Goal: Complete application form: Complete application form

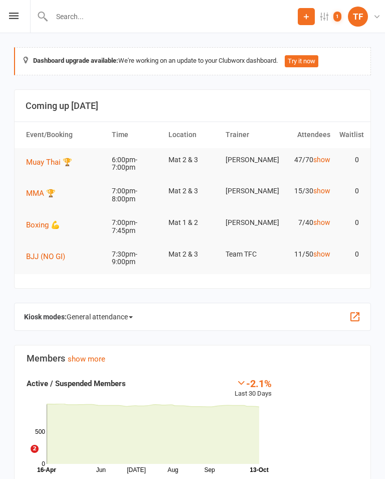
click at [19, 7] on div "Prospect Member Non-attending contact Class / event Appointment Grading event T…" at bounding box center [192, 16] width 385 height 33
click at [16, 14] on icon at bounding box center [14, 16] width 10 height 7
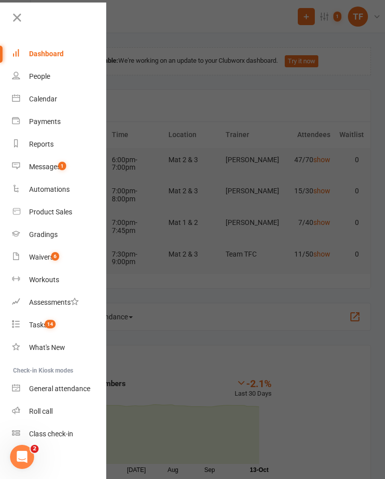
click at [25, 77] on link "People" at bounding box center [59, 76] width 95 height 23
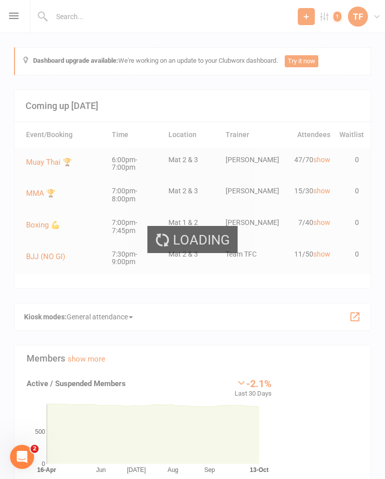
select select "25"
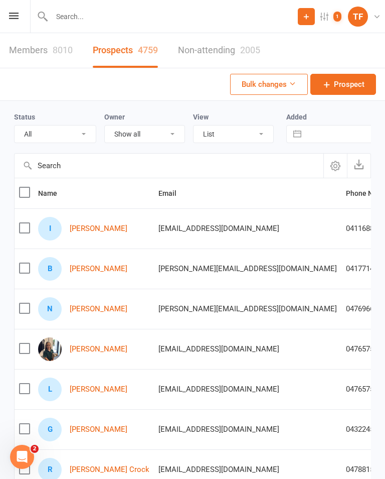
click at [122, 265] on link "Bailey Goransson" at bounding box center [99, 268] width 58 height 9
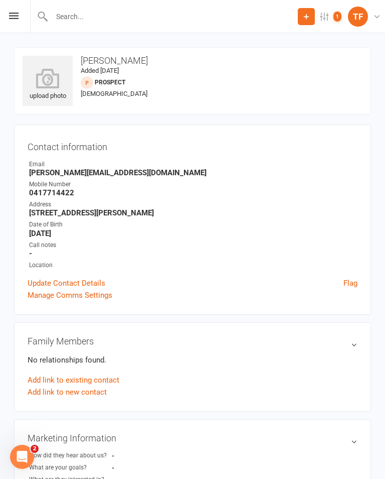
click at [137, 16] on input "text" at bounding box center [173, 17] width 249 height 14
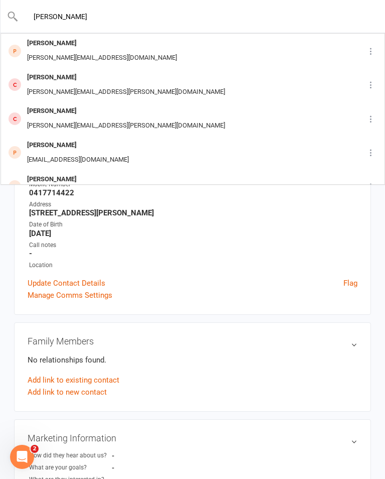
type input "Bailey gor"
click at [107, 53] on div "Bailey.goransson@gmail.com" at bounding box center [102, 58] width 156 height 15
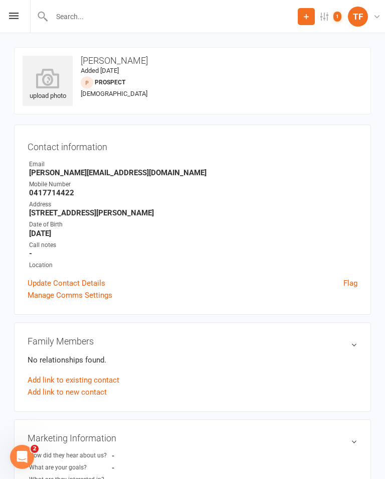
click at [41, 79] on icon at bounding box center [48, 78] width 50 height 20
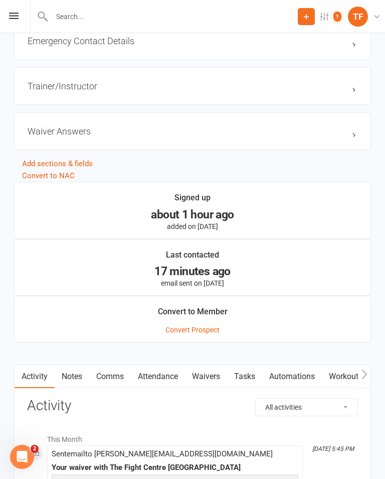
click at [214, 376] on link "Waivers" at bounding box center [206, 376] width 42 height 23
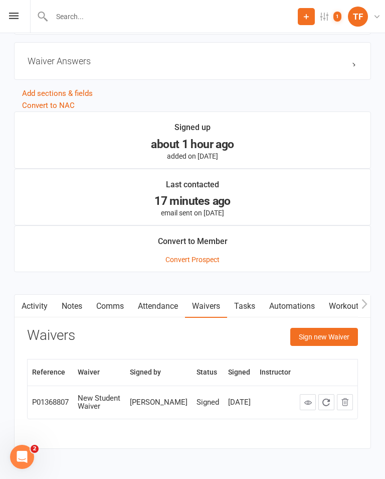
click at [343, 343] on button "Sign new Waiver" at bounding box center [325, 337] width 68 height 18
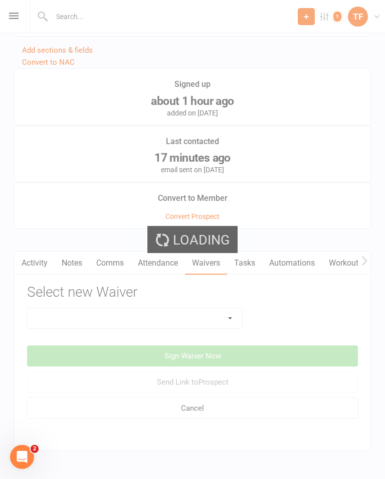
scroll to position [943, 0]
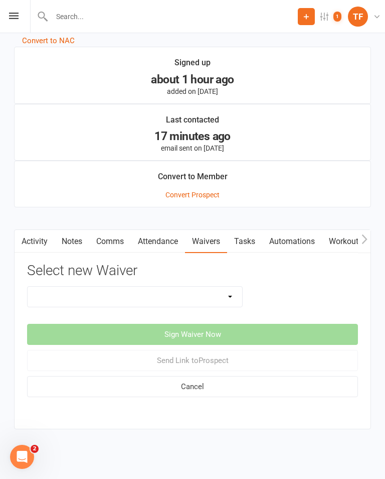
click at [226, 303] on select "Direct Debit Contract New Student Waiver Online - Adults - 12 Month DD Online -…" at bounding box center [135, 297] width 215 height 20
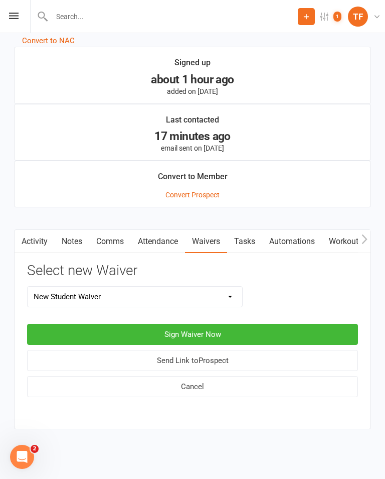
click at [226, 293] on select "Direct Debit Contract New Student Waiver Online - Adults - 12 Month DD Online -…" at bounding box center [135, 297] width 215 height 20
select select "2207"
click at [223, 339] on button "Sign Waiver Now" at bounding box center [192, 334] width 331 height 21
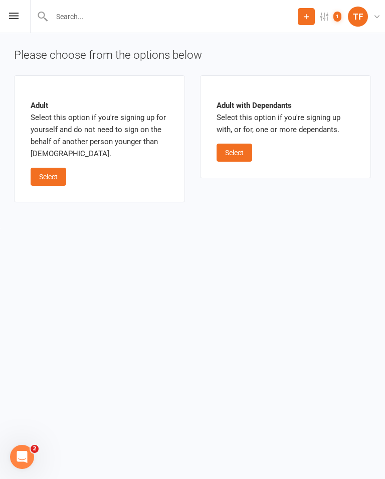
click at [50, 171] on button "Select" at bounding box center [49, 177] width 36 height 18
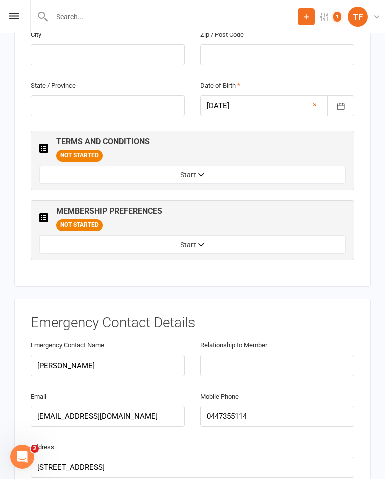
scroll to position [575, 0]
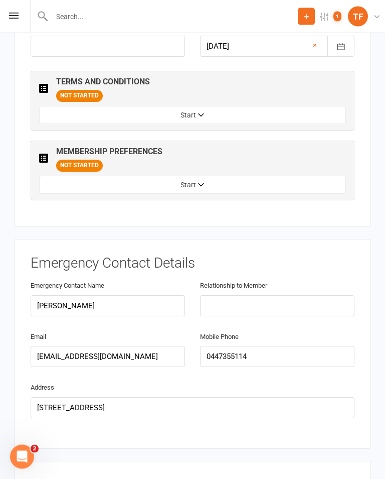
click at [247, 106] on button "Start" at bounding box center [192, 115] width 307 height 18
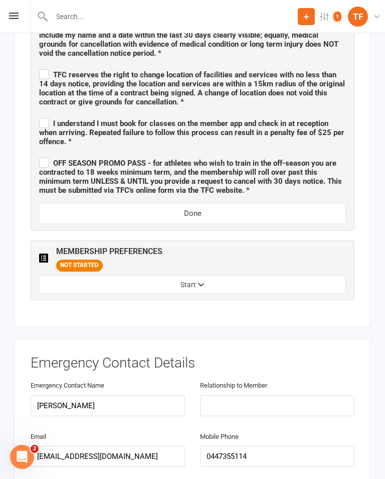
click at [231, 276] on button "Start" at bounding box center [192, 285] width 307 height 18
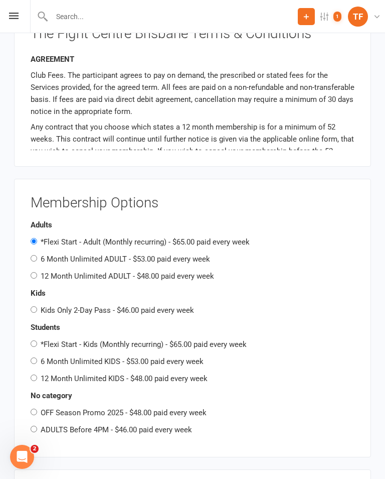
scroll to position [1827, 0]
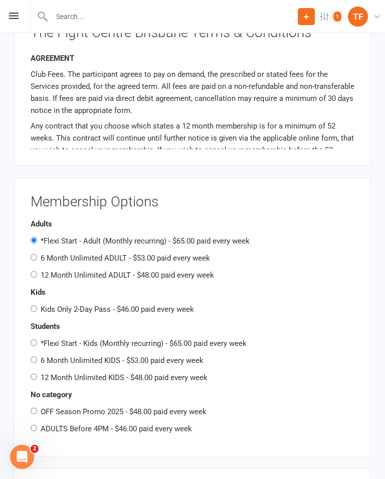
click at [195, 271] on label "12 Month Unlimited ADULT - $48.00 paid every week" at bounding box center [128, 275] width 174 height 9
click at [37, 271] on input "12 Month Unlimited ADULT - $48.00 paid every week" at bounding box center [34, 274] width 7 height 7
radio input "true"
radio input "false"
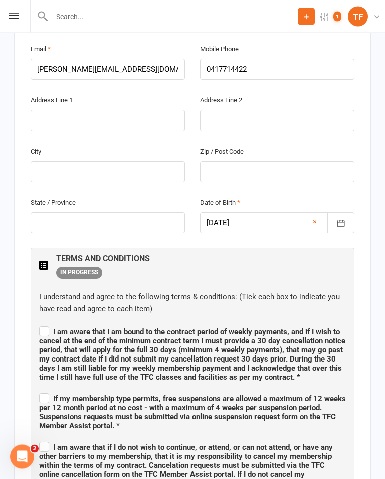
scroll to position [400, 0]
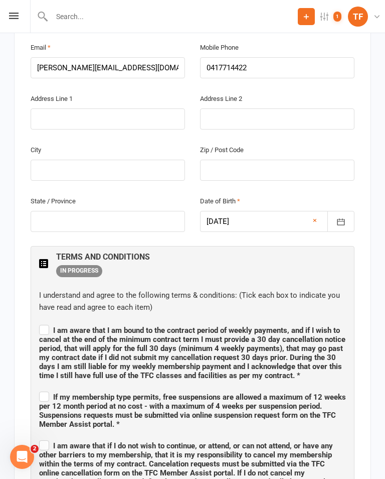
click at [49, 326] on span "I am aware that I am bound to the contract period of weekly payments, and if I …" at bounding box center [192, 353] width 307 height 54
click at [49, 321] on input "I am aware that I am bound to the contract period of weekly payments, and if I …" at bounding box center [192, 321] width 307 height 0
checkbox input "true"
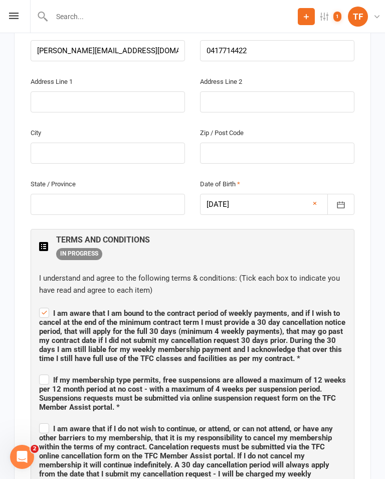
scroll to position [423, 0]
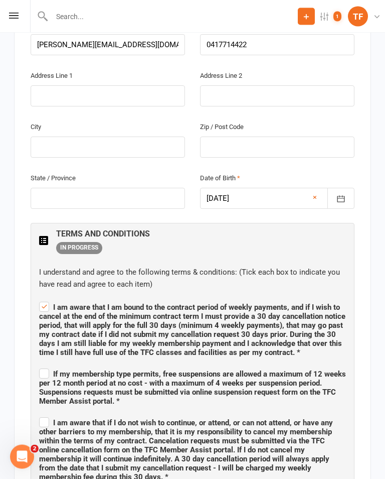
click at [50, 370] on span "If my membership type permits, free suspensions are allowed a maximum of 12 wee…" at bounding box center [192, 388] width 307 height 36
click at [50, 365] on input "If my membership type permits, free suspensions are allowed a maximum of 12 wee…" at bounding box center [192, 365] width 307 height 0
checkbox input "true"
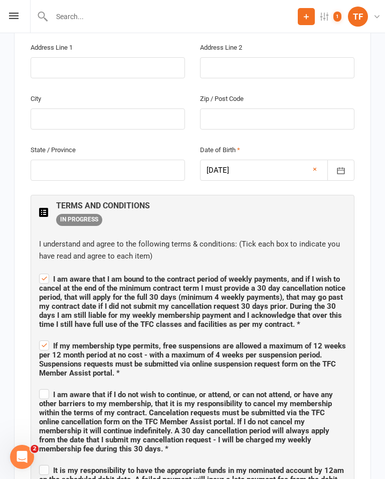
scroll to position [463, 0]
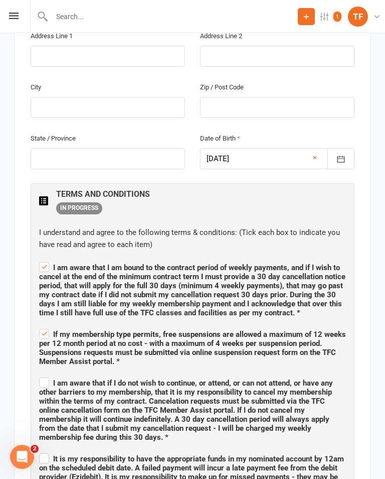
click at [52, 378] on span "I am aware that if I do not wish to continue, or attend, or can not attend, or …" at bounding box center [186, 409] width 294 height 63
click at [52, 374] on input "I am aware that if I do not wish to continue, or attend, or can not attend, or …" at bounding box center [192, 374] width 307 height 0
checkbox input "true"
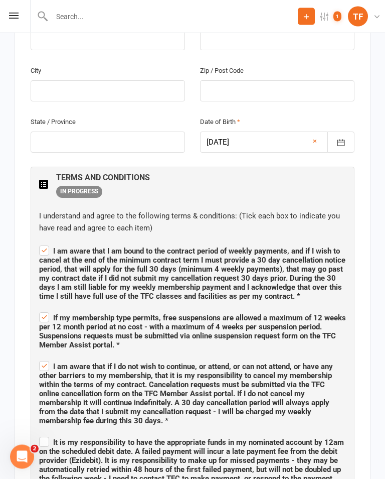
scroll to position [533, 0]
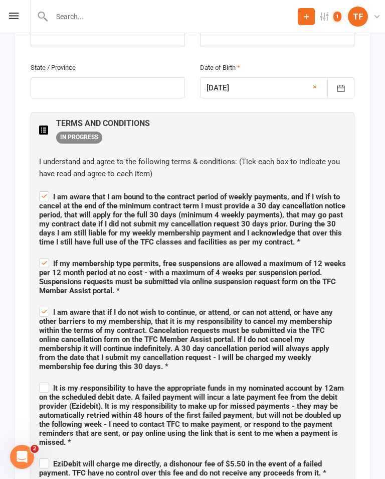
click at [47, 380] on label "It is my responsibility to have the appropriate funds in my nominated account b…" at bounding box center [192, 413] width 307 height 66
click at [47, 379] on input "It is my responsibility to have the appropriate funds in my nominated account b…" at bounding box center [192, 379] width 307 height 0
checkbox input "true"
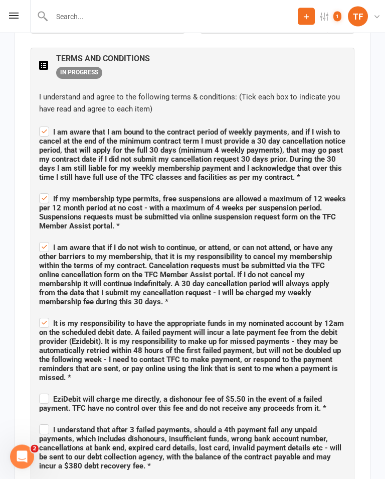
click at [48, 392] on label "EziDebit will charge me directly, a dishonour fee of $5.50 in the event of a fa…" at bounding box center [192, 402] width 307 height 21
click at [48, 390] on input "EziDebit will charge me directly, a dishonour fee of $5.50 in the event of a fa…" at bounding box center [192, 390] width 307 height 0
checkbox input "true"
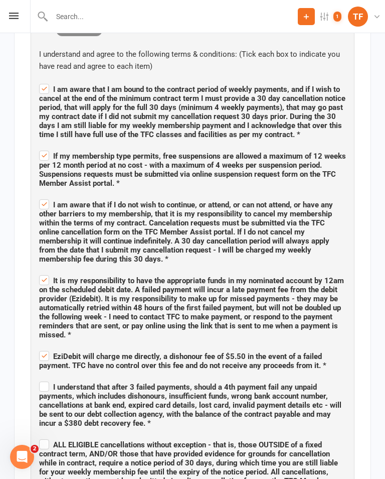
scroll to position [641, 0]
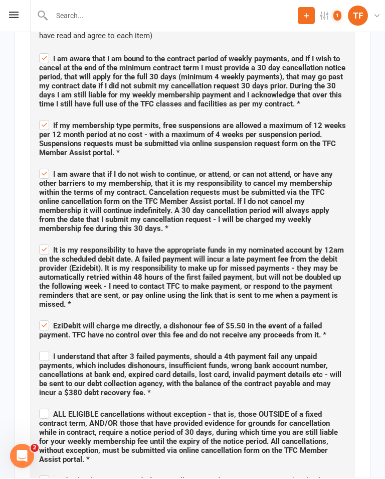
click at [52, 353] on span "I understand that after 3 failed payments, should a 4th payment fail any unpaid…" at bounding box center [190, 375] width 303 height 45
click at [52, 348] on input "I understand that after 3 failed payments, should a 4th payment fail any unpaid…" at bounding box center [192, 348] width 307 height 0
checkbox input "true"
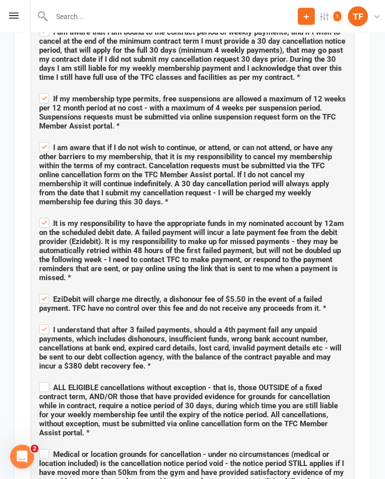
scroll to position [698, 0]
click at [46, 380] on label "ALL ELIGIBLE cancellations without exception - that is, those OUTSIDE of a fixe…" at bounding box center [192, 408] width 307 height 57
click at [46, 378] on input "ALL ELIGIBLE cancellations without exception - that is, those OUTSIDE of a fixe…" at bounding box center [192, 378] width 307 height 0
checkbox input "true"
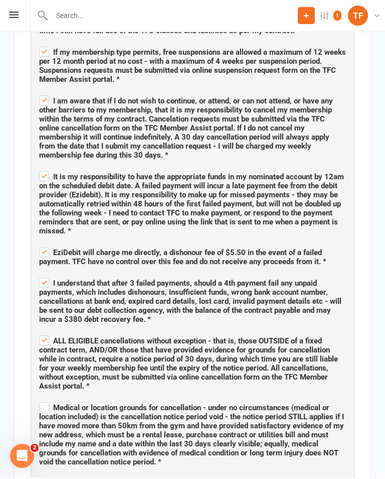
click at [47, 401] on label "Medical or location grounds for cancellation - under no circumstances (medical …" at bounding box center [192, 434] width 307 height 66
click at [47, 399] on input "Medical or location grounds for cancellation - under no circumstances (medical …" at bounding box center [192, 399] width 307 height 0
checkbox input "true"
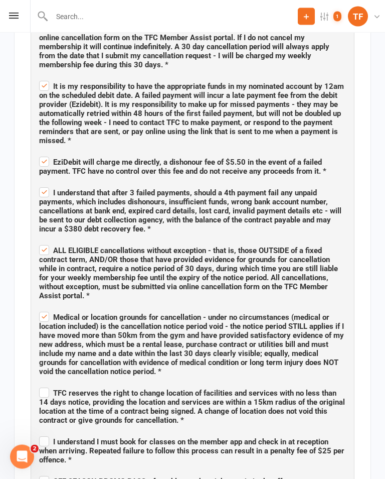
click at [47, 386] on label "TFC reserves the right to change location of facilities and services with no le…" at bounding box center [192, 405] width 307 height 39
click at [47, 384] on input "TFC reserves the right to change location of facilities and services with no le…" at bounding box center [192, 384] width 307 height 0
checkbox input "true"
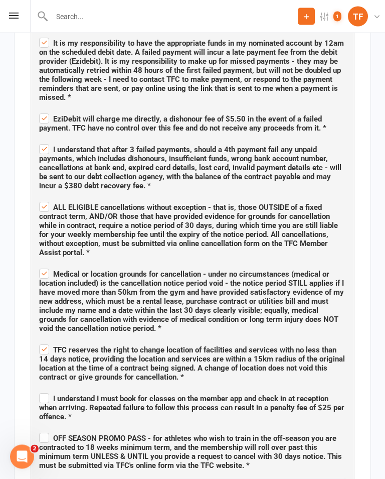
scroll to position [878, 0]
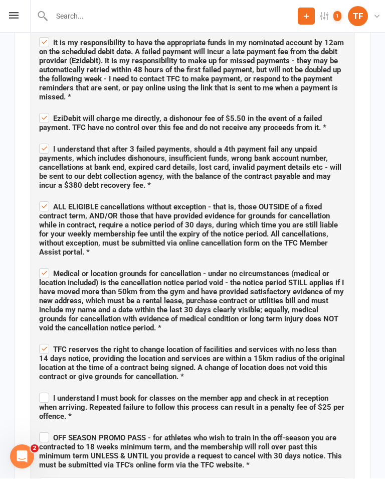
click at [46, 391] on label "I understand I must book for classes on the member app and check in at receptio…" at bounding box center [192, 406] width 307 height 30
click at [46, 389] on input "I understand I must book for classes on the member app and check in at receptio…" at bounding box center [192, 389] width 307 height 0
checkbox input "true"
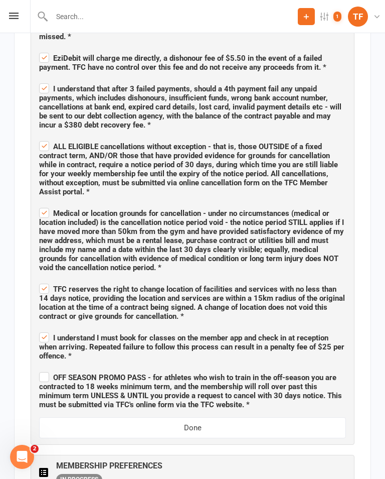
scroll to position [941, 0]
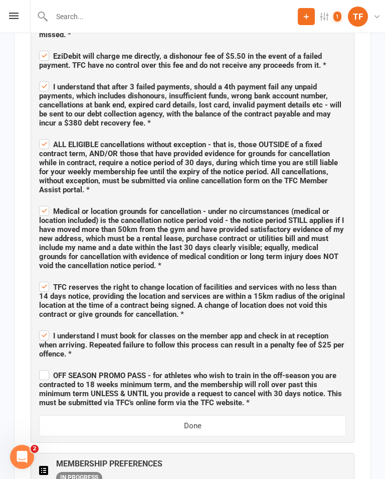
click at [45, 368] on label "OFF SEASON PROMO PASS - for athletes who wish to train in the off-season you ar…" at bounding box center [192, 387] width 307 height 39
click at [45, 366] on input "OFF SEASON PROMO PASS - for athletes who wish to train in the off-season you ar…" at bounding box center [192, 366] width 307 height 0
checkbox input "true"
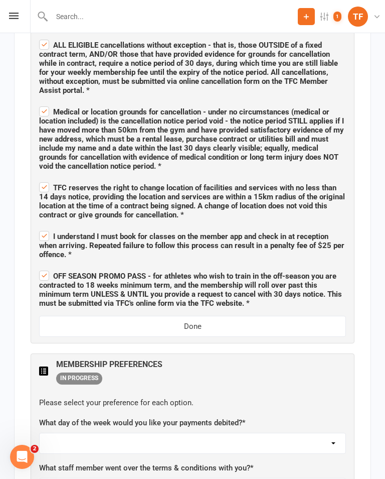
scroll to position [1052, 0]
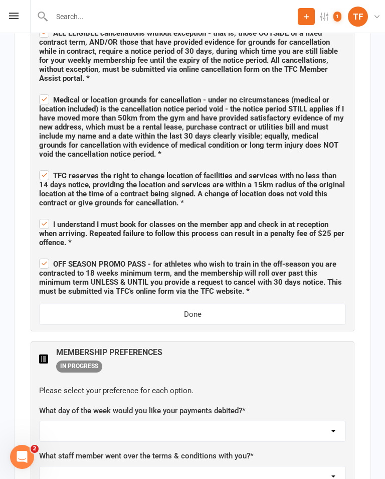
click at [331, 421] on select "Monday Tuesday Wednesday Thursday Friday" at bounding box center [193, 431] width 306 height 20
select select "Monday"
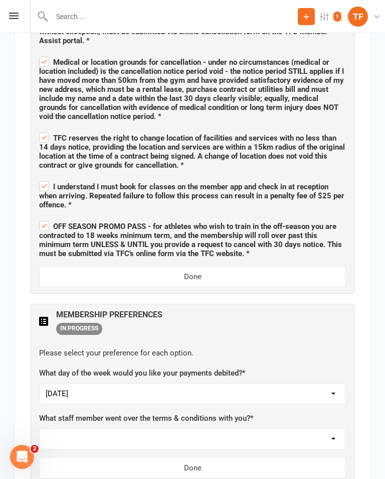
scroll to position [1101, 0]
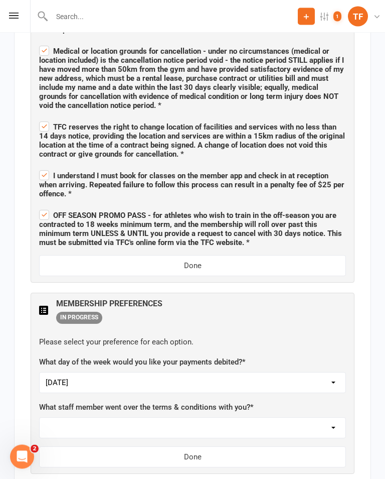
click at [77, 418] on select "Not sure Ben Johnston Carter Heatley Dan Hearn Diego Pereira Harry Sheppard Jam…" at bounding box center [193, 428] width 306 height 20
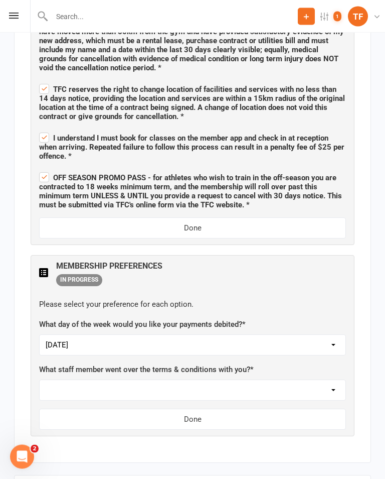
scroll to position [1142, 0]
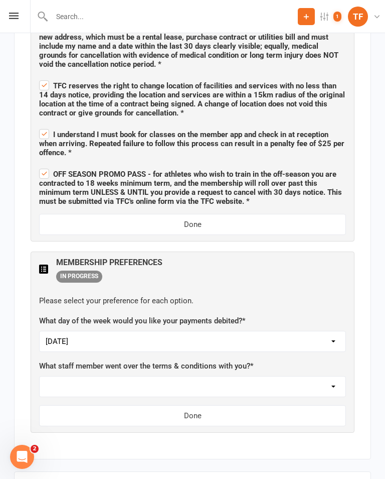
click at [315, 376] on select "Not sure Ben Johnston Carter Heatley Dan Hearn Diego Pereira Harry Sheppard Jam…" at bounding box center [193, 386] width 306 height 20
click at [301, 376] on select "Not sure Ben Johnston Carter Heatley Dan Hearn Diego Pereira Harry Sheppard Jam…" at bounding box center [193, 386] width 306 height 20
select select "Max Davidson"
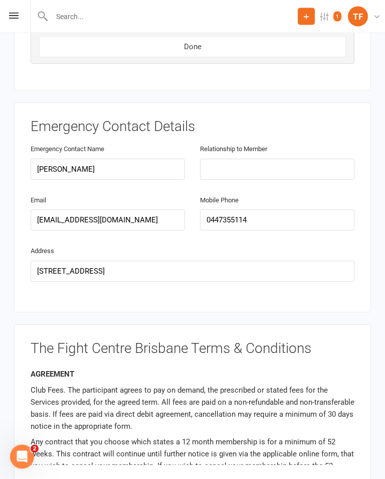
scroll to position [1511, 0]
click at [315, 159] on input "text" at bounding box center [277, 169] width 155 height 21
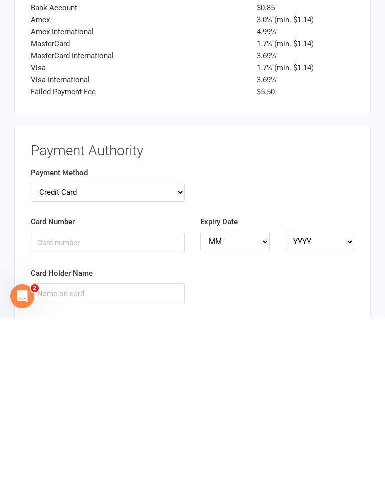
scroll to position [2305, 0]
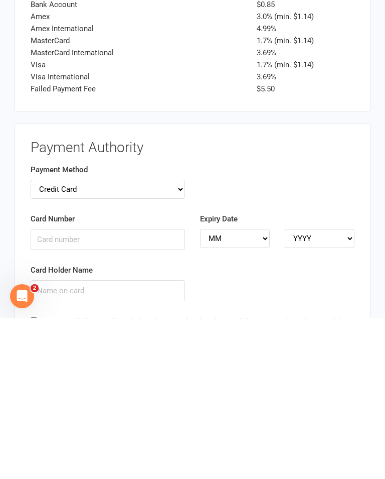
type input "Father"
click at [55, 389] on input "Card Number" at bounding box center [108, 399] width 155 height 21
type input "4622630043596612"
click at [251, 389] on select "MM 01 02 03 04 05 06 07 08 09 10 11 12" at bounding box center [235, 398] width 70 height 19
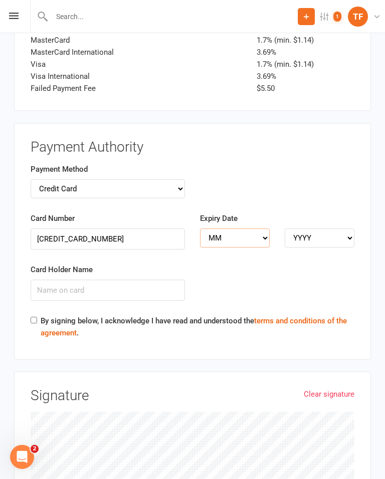
select select "06"
click at [324, 228] on select "YYYY 2025 2026 2027 2028 2029 2030 2031 2032 2033 2034" at bounding box center [320, 237] width 70 height 19
select select "2028"
click at [48, 280] on input "Card Holder Name" at bounding box center [108, 290] width 155 height 21
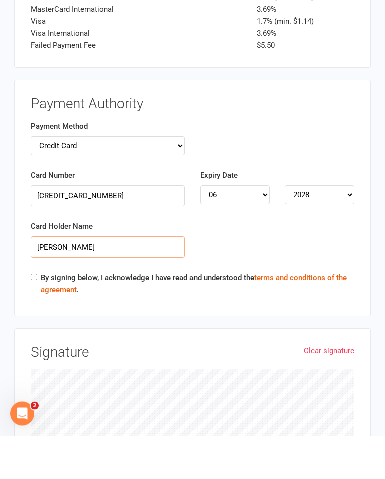
type input "Bailey Goransson"
click at [33, 317] on input "By signing below, I acknowledge I have read and understood the terms and condit…" at bounding box center [34, 320] width 7 height 7
checkbox input "true"
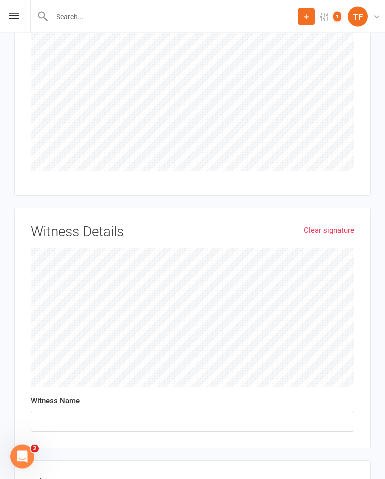
scroll to position [2846, 0]
click at [147, 410] on input "text" at bounding box center [193, 420] width 324 height 21
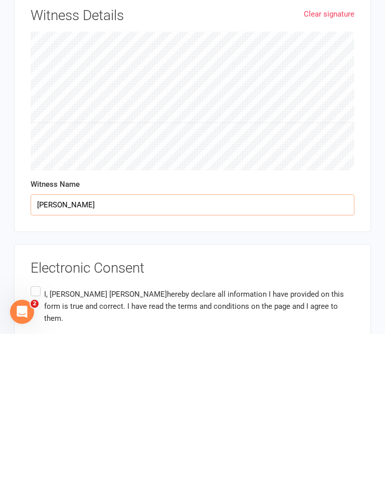
type input "Max Davidson"
click at [250, 429] on label "I, Bailey Goransson hereby declare all information I have provided on this form…" at bounding box center [193, 451] width 324 height 44
click at [37, 429] on input "I, Bailey Goransson hereby declare all information I have provided on this form…" at bounding box center [34, 429] width 7 height 0
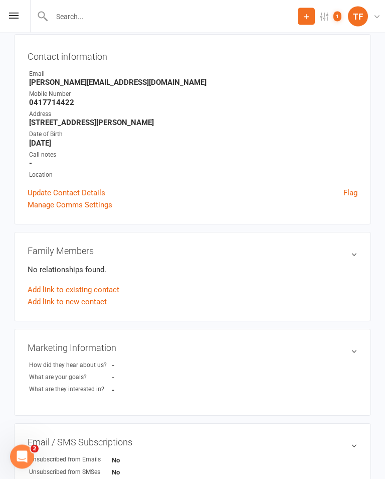
scroll to position [83, 0]
